Goal: Check status: Check status

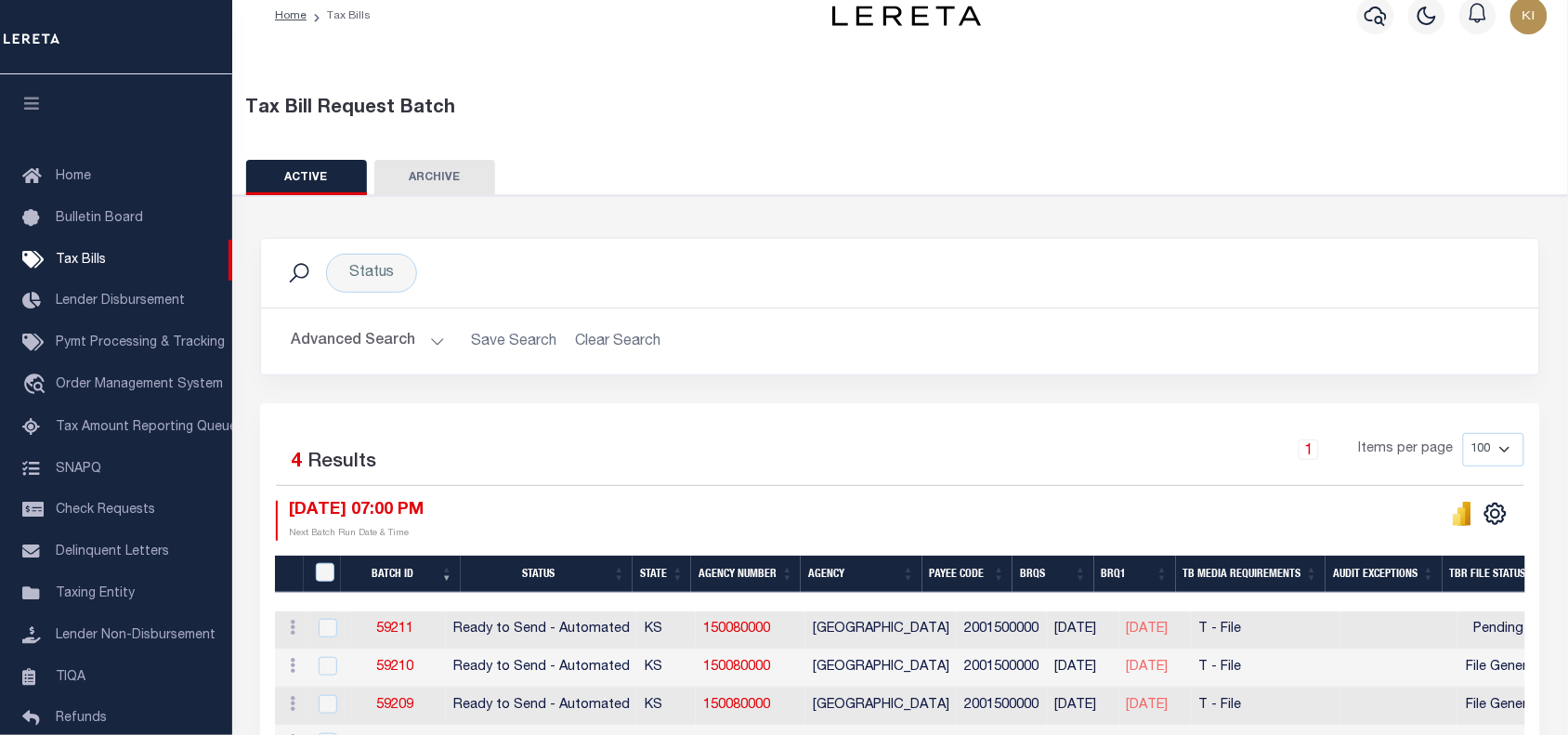
scroll to position [140, 0]
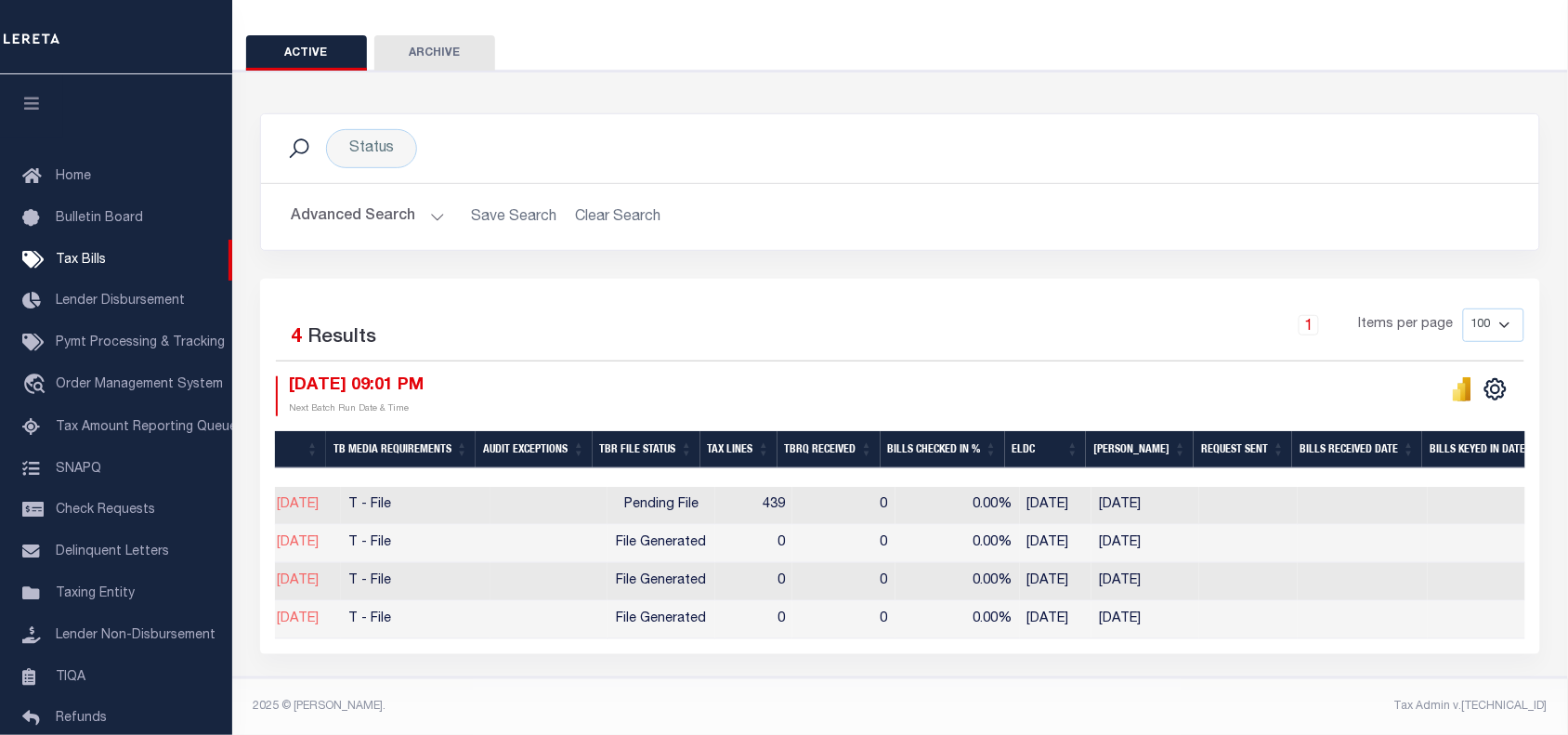
scroll to position [0, 856]
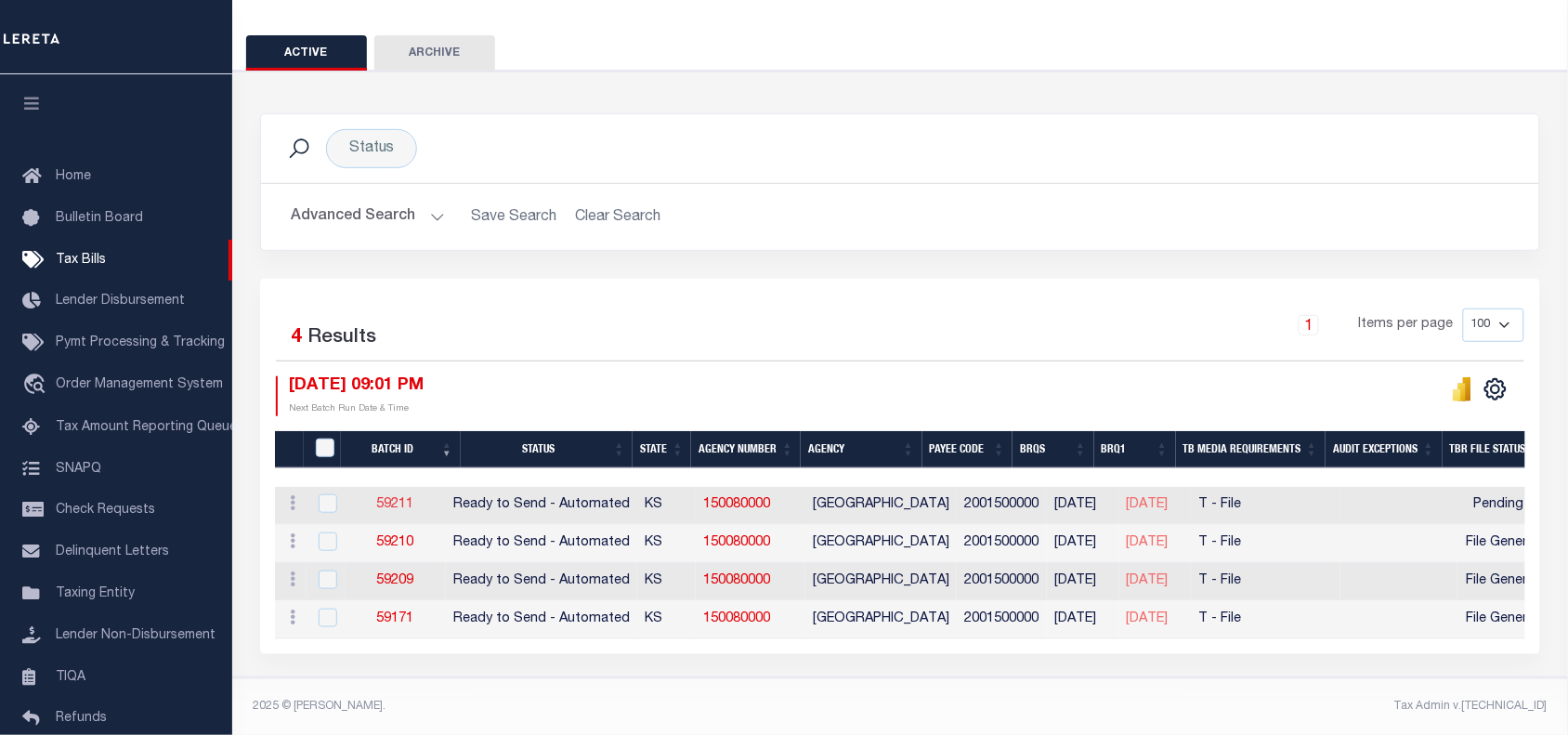
click at [399, 498] on link "59211" at bounding box center [396, 504] width 37 height 13
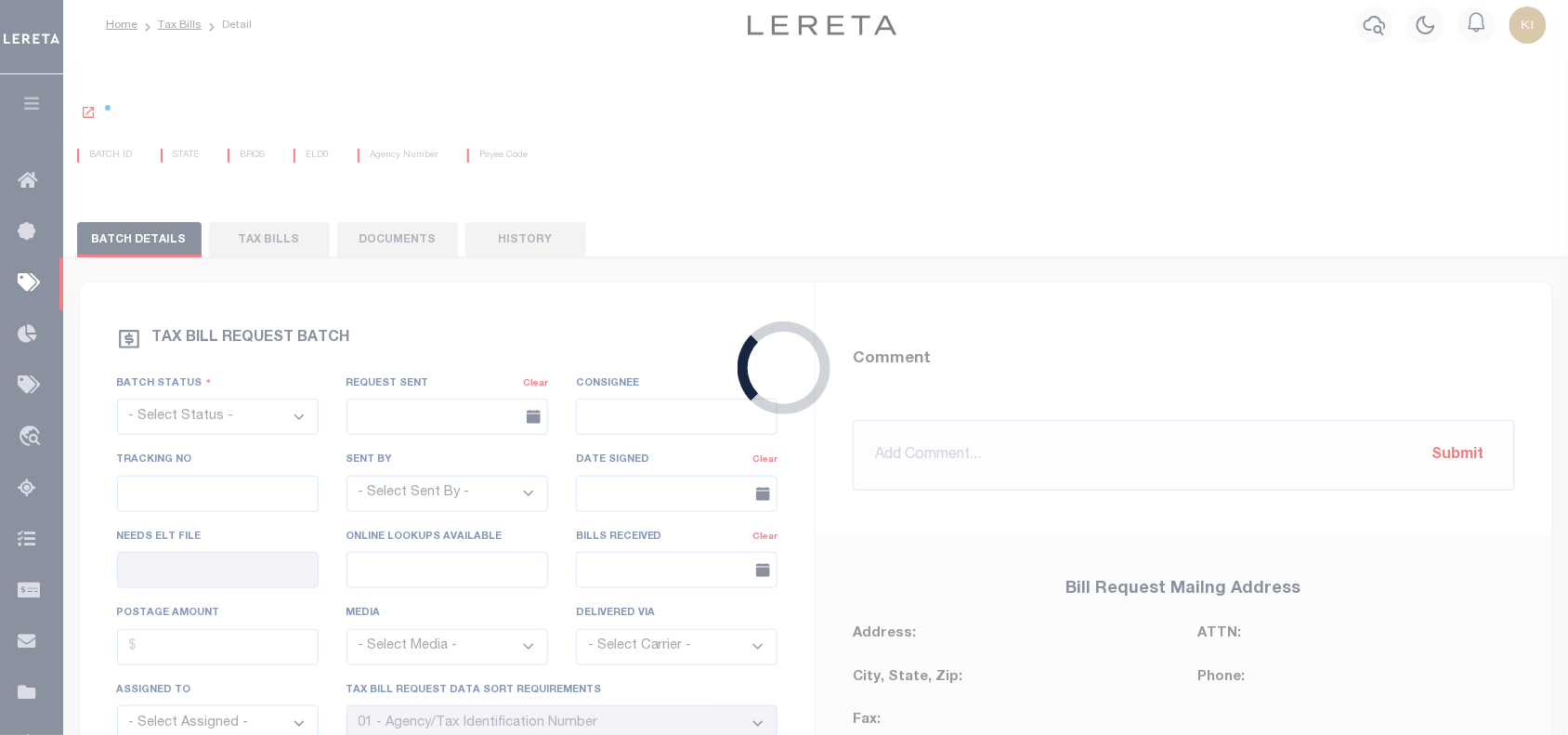
select select "RTA"
type input "No"
type input "Yes"
select select "30"
select select "22"
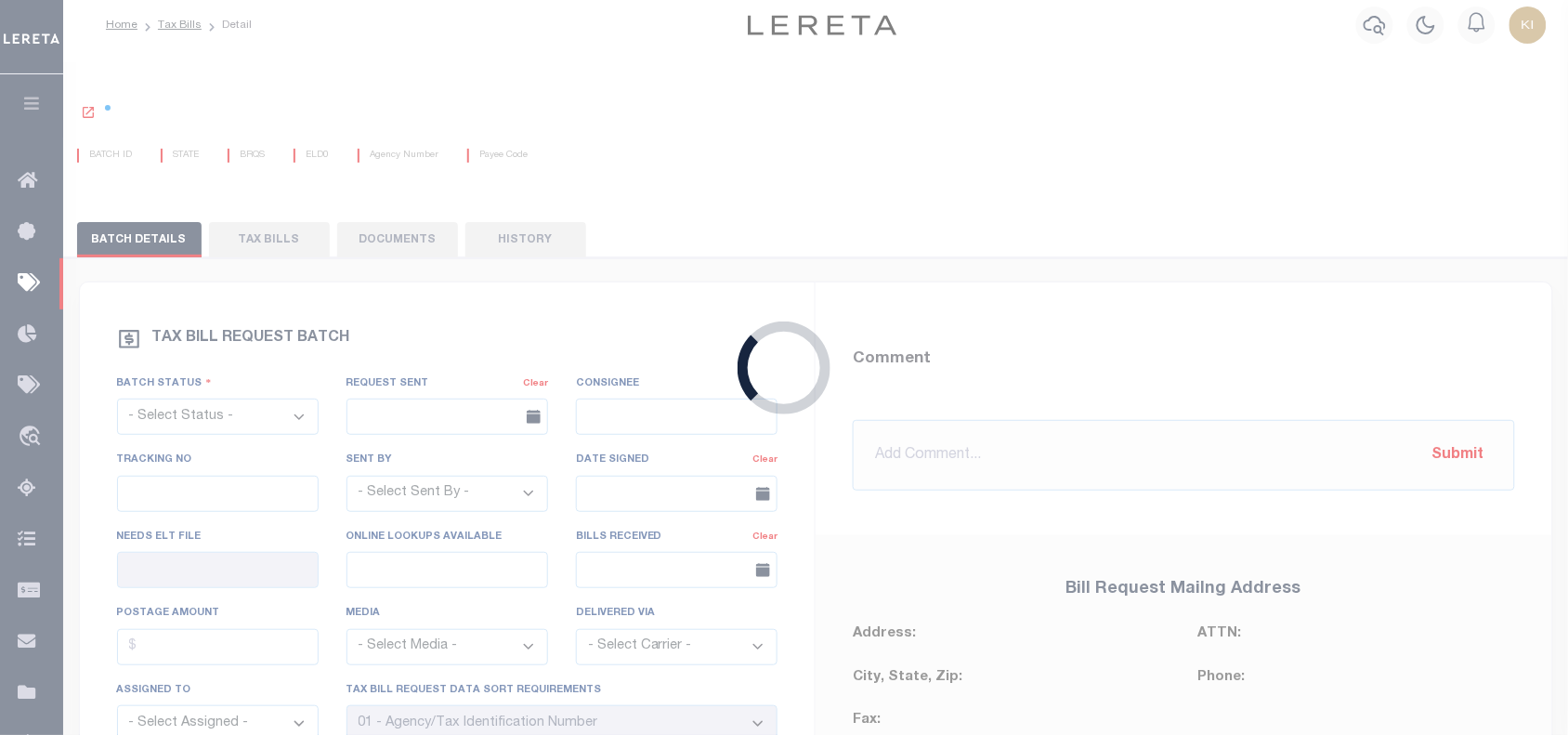
select select "1"
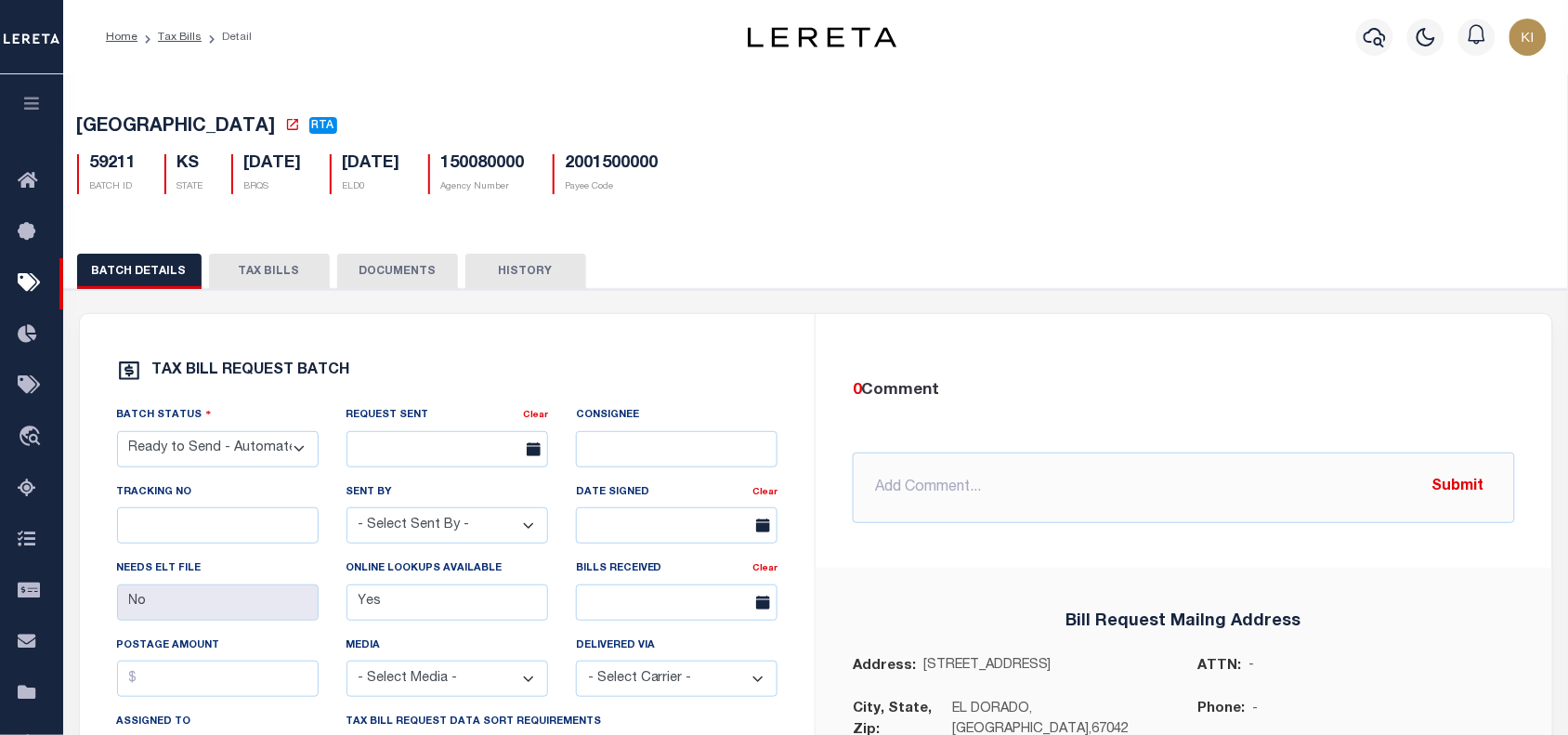
click at [276, 276] on button "TAX BILLS" at bounding box center [269, 271] width 121 height 35
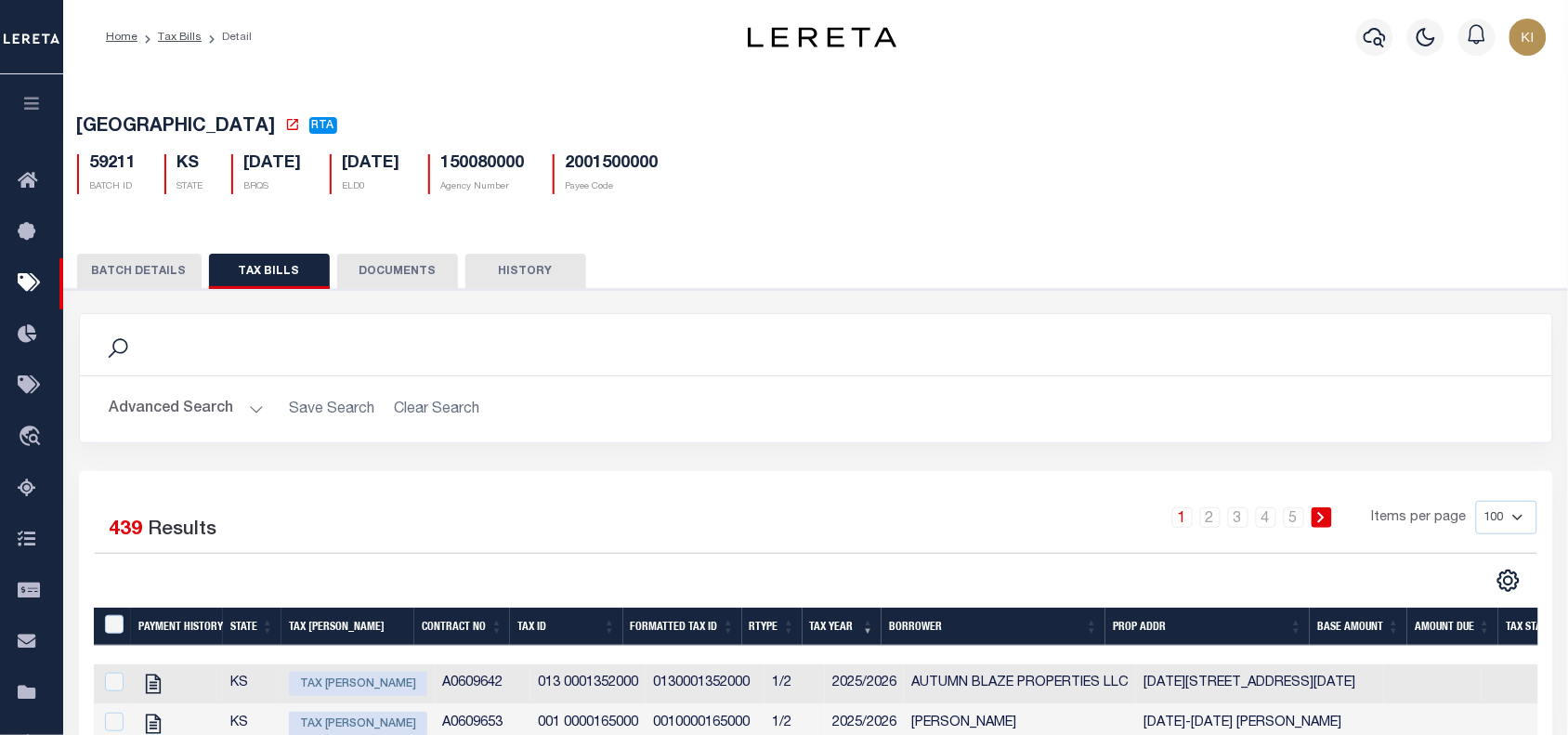
click at [249, 415] on button "Advanced Search" at bounding box center [187, 409] width 154 height 36
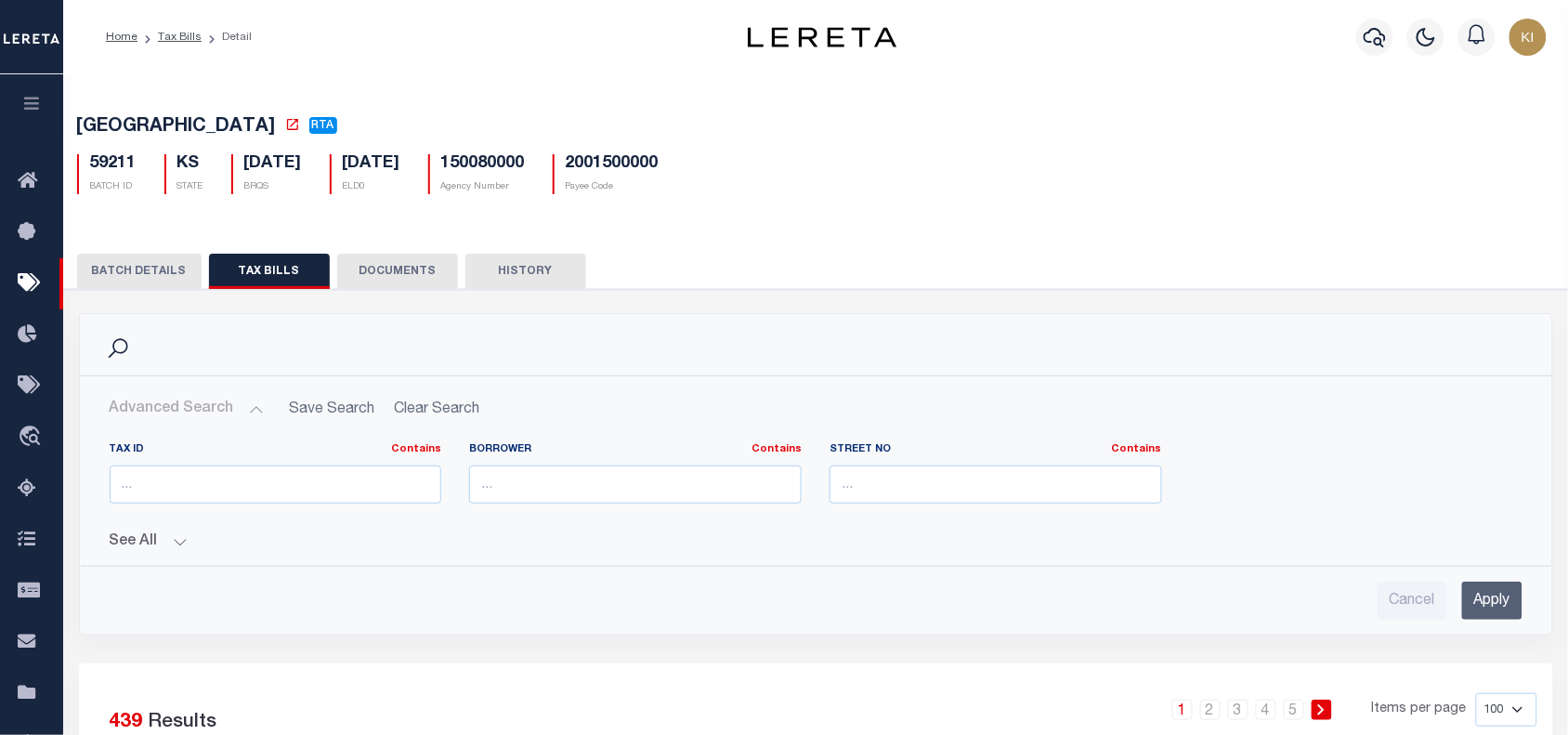
click at [181, 544] on button "See All" at bounding box center [817, 542] width 1414 height 18
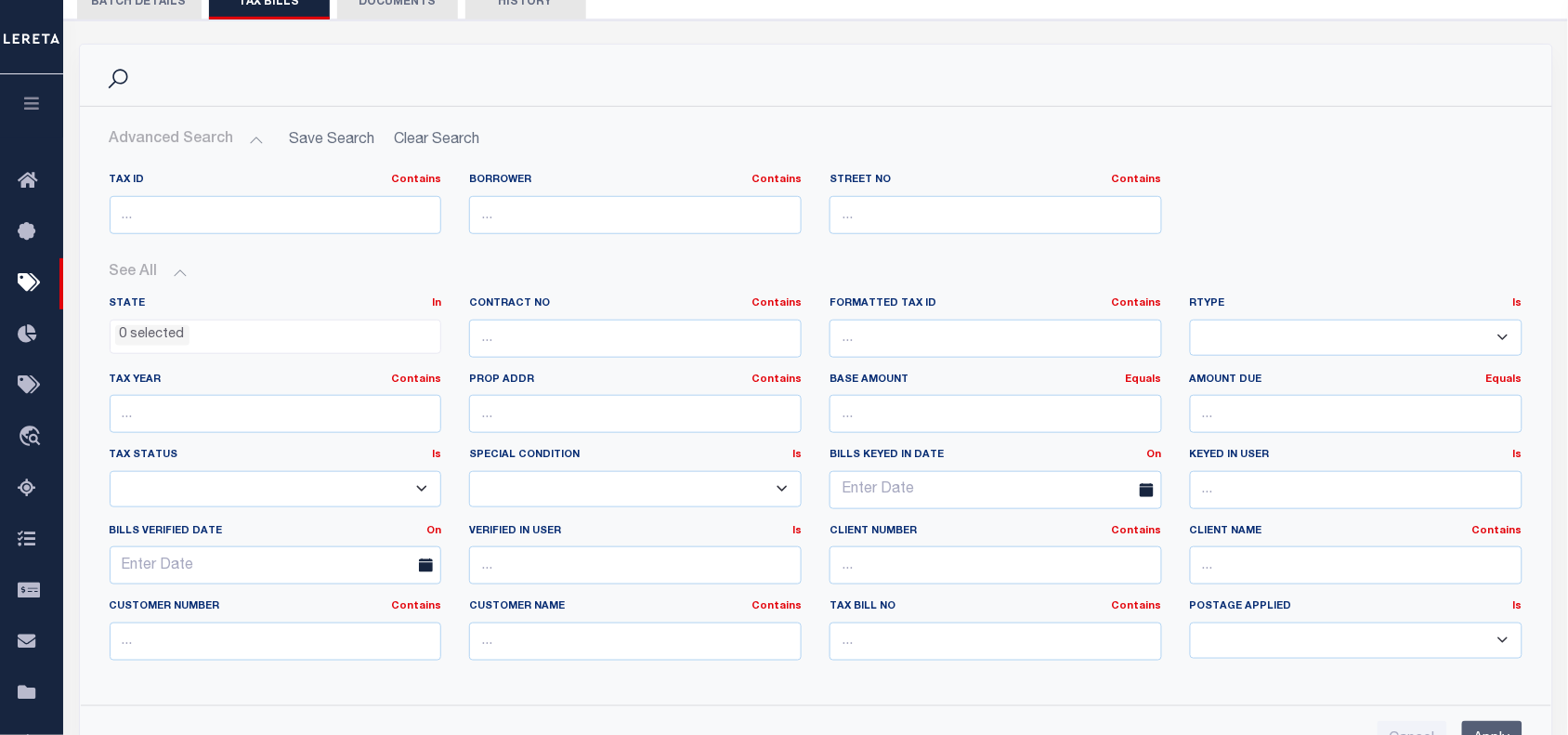
click at [1224, 339] on select "1/1 1/12 1/2 1/3 1/4 1/5 1/6 10/12 11/12 12/12 2/12 2/2 2/3 2/4 2/5 2/6 3/12 3/…" at bounding box center [1357, 337] width 332 height 36
click at [1191, 323] on select "1/1 1/12 1/2 1/3 1/4 1/5 1/6 10/12 11/12 12/12 2/12 2/2 2/3 2/4 2/5 2/6 3/12 3/…" at bounding box center [1357, 337] width 332 height 36
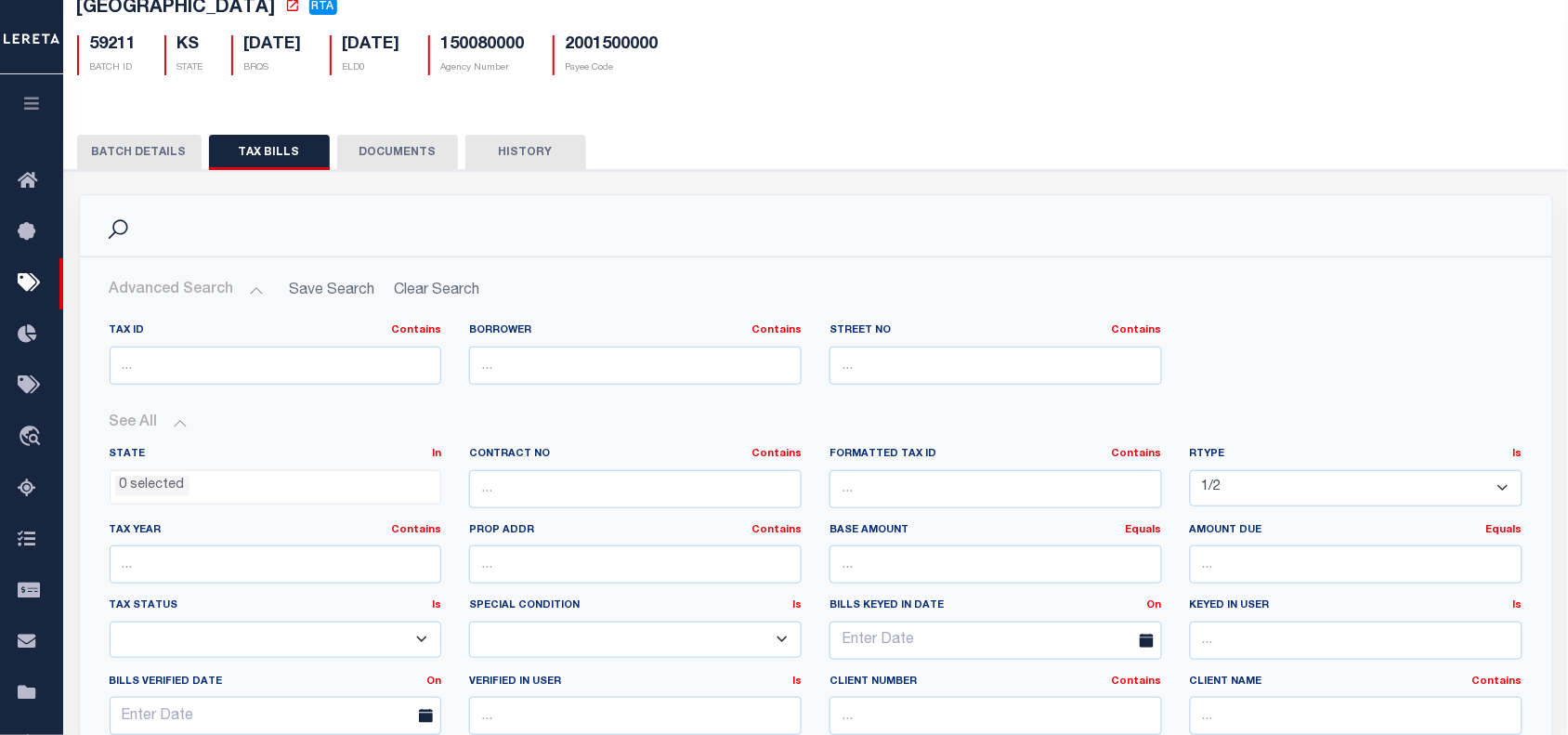
click at [1254, 492] on select "1/1 1/12 1/2 1/3 1/4 1/5 1/6 10/12 11/12 12/12 2/12 2/2 2/3 2/4 2/5 2/6 3/12 3/…" at bounding box center [1357, 487] width 332 height 36
select select "1/1"
click at [1191, 473] on select "1/1 1/12 1/2 1/3 1/4 1/5 1/6 10/12 11/12 12/12 2/12 2/2 2/3 2/4 2/5 2/6 3/12 3/…" at bounding box center [1357, 487] width 332 height 36
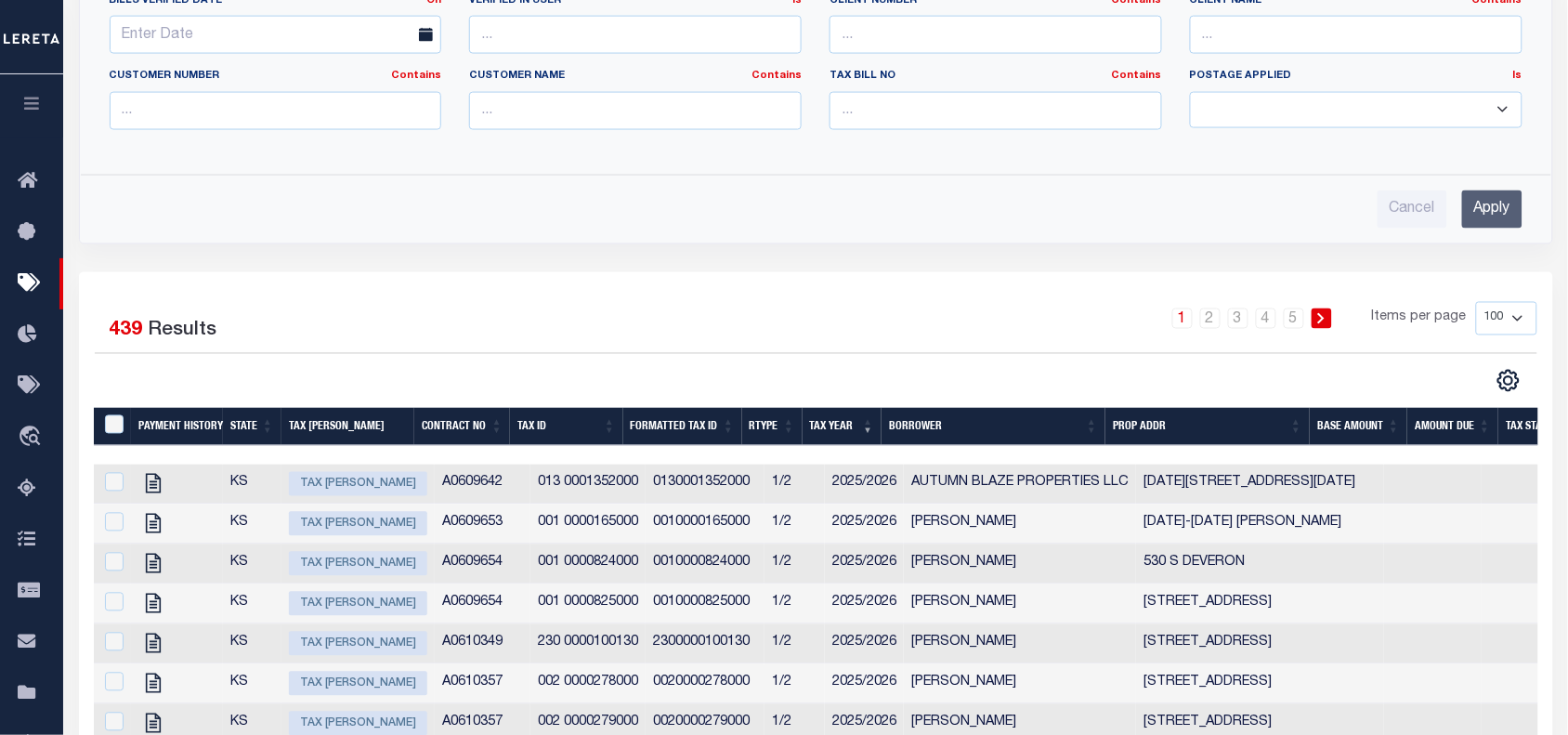
click at [1487, 209] on input "Apply" at bounding box center [1492, 209] width 60 height 38
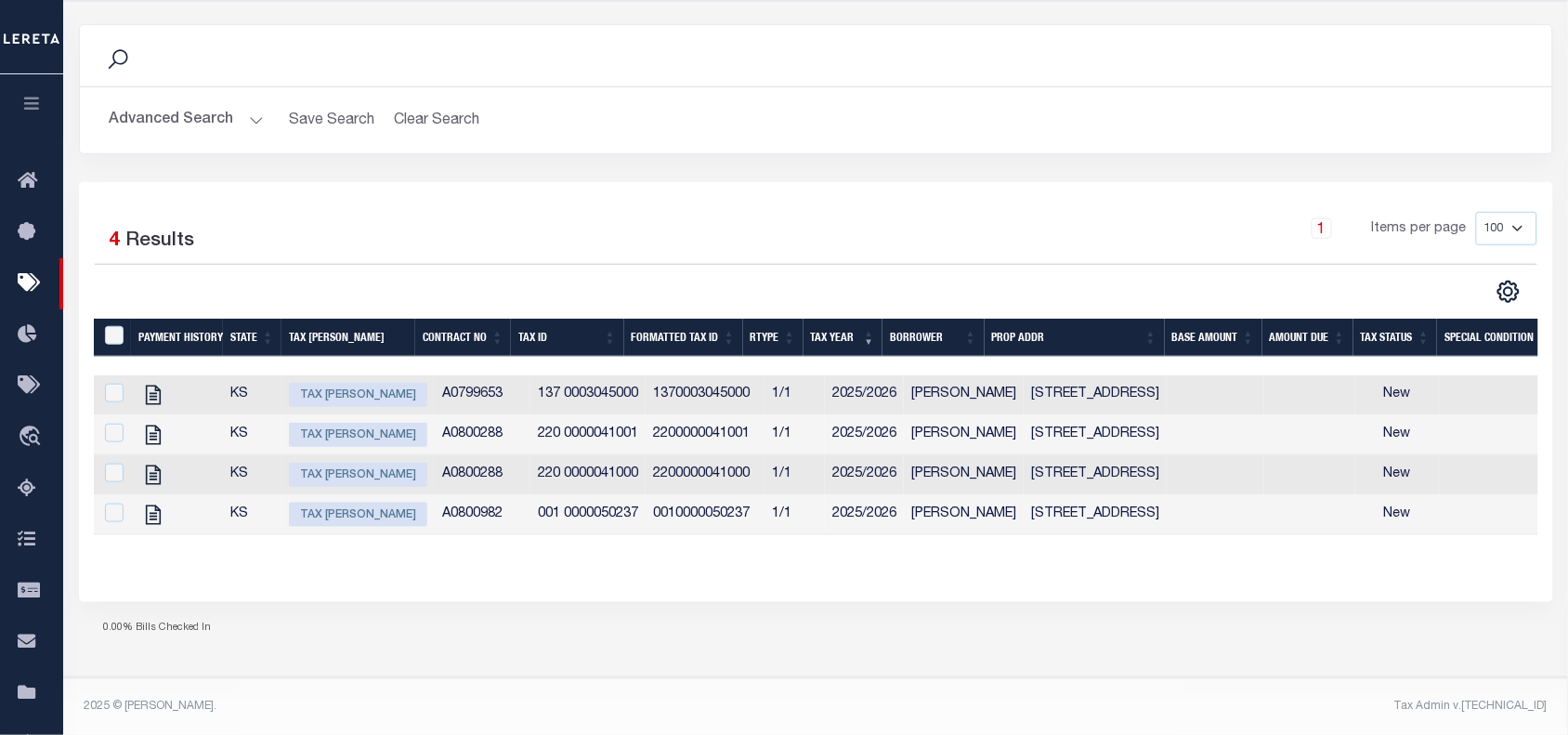
click at [668, 233] on div "1 Items per page 100 200 500 1000" at bounding box center [1000, 235] width 1075 height 48
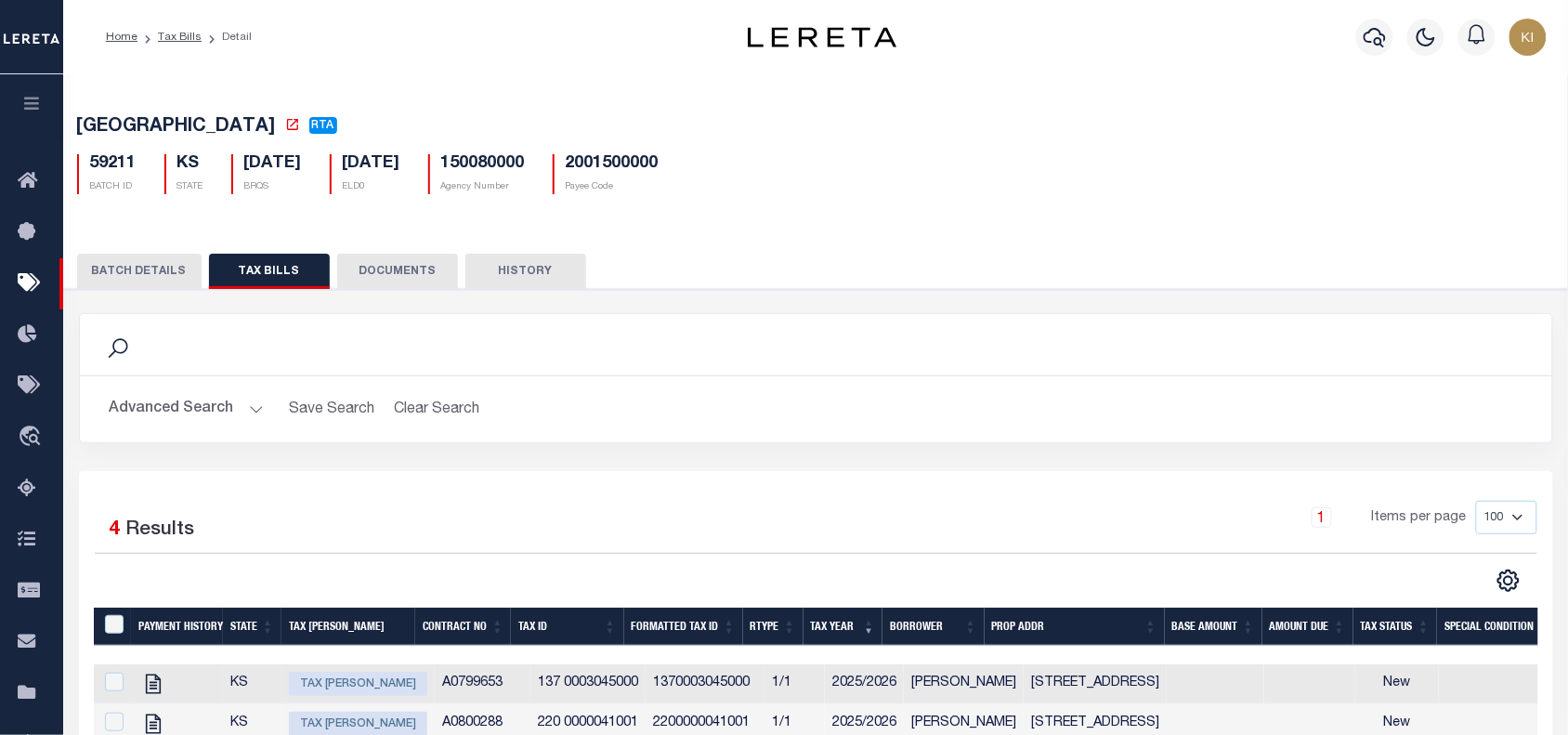
click at [132, 277] on button "BATCH DETAILS" at bounding box center [139, 271] width 125 height 35
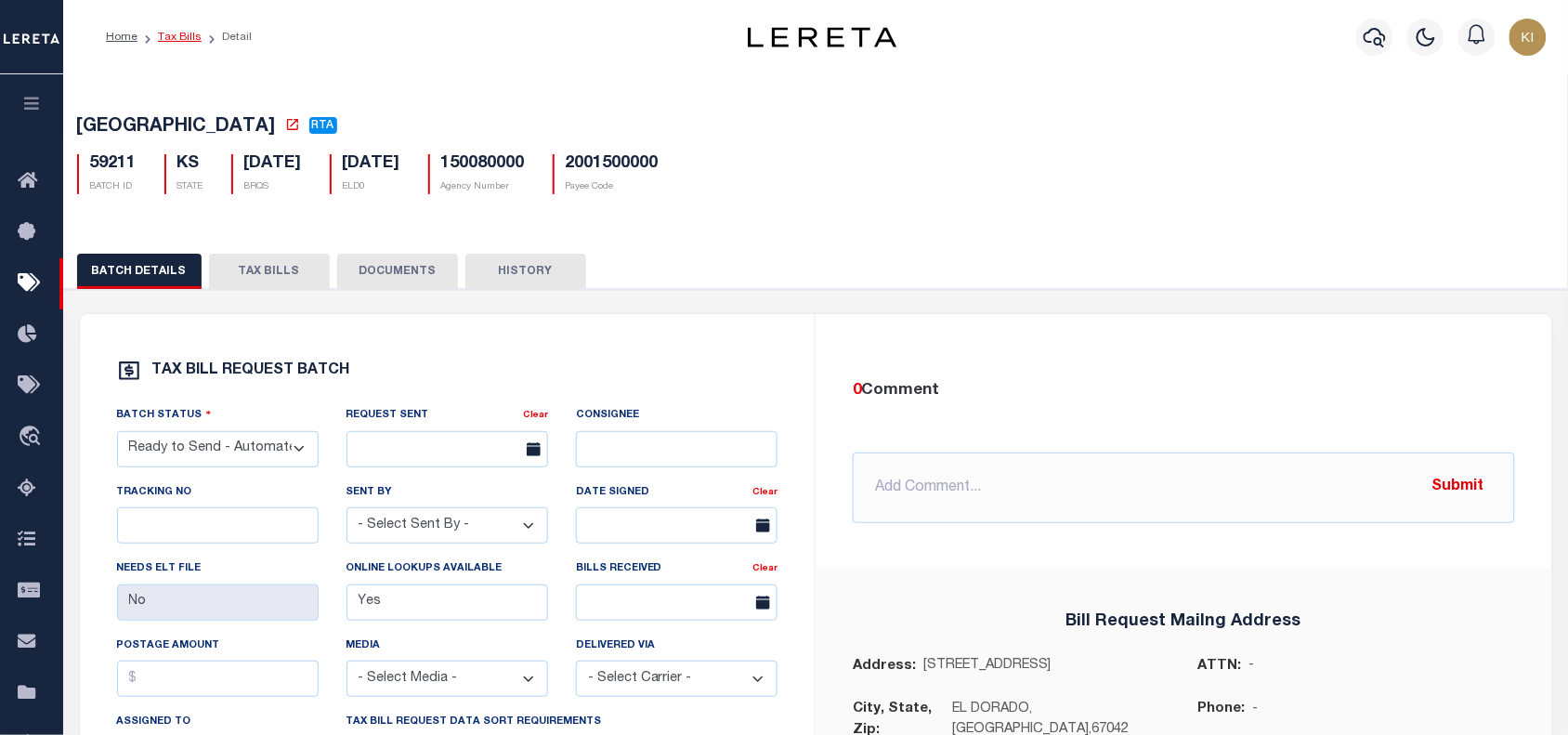
click at [179, 42] on link "Tax Bills" at bounding box center [180, 36] width 43 height 11
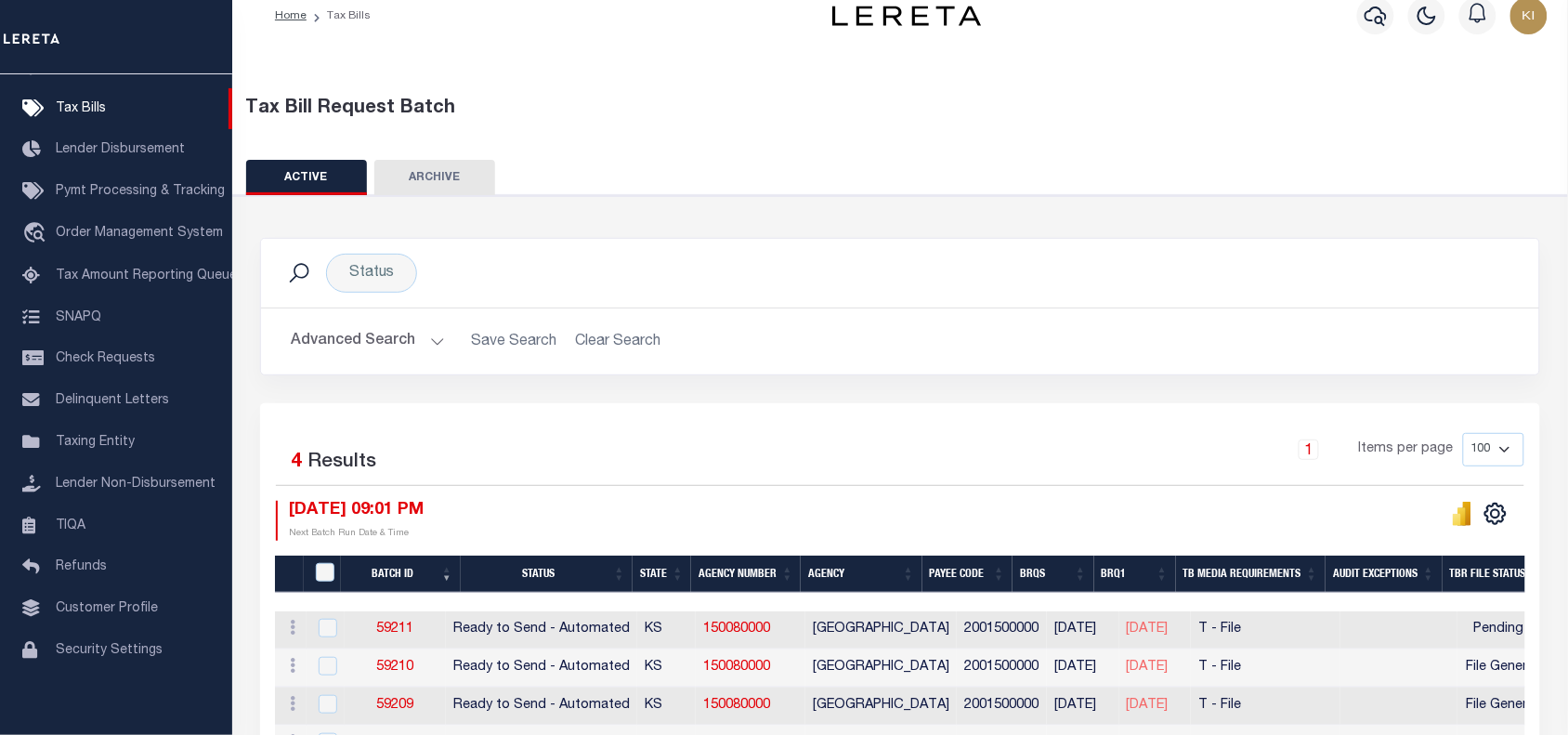
scroll to position [159, 0]
